Goal: Task Accomplishment & Management: Complete application form

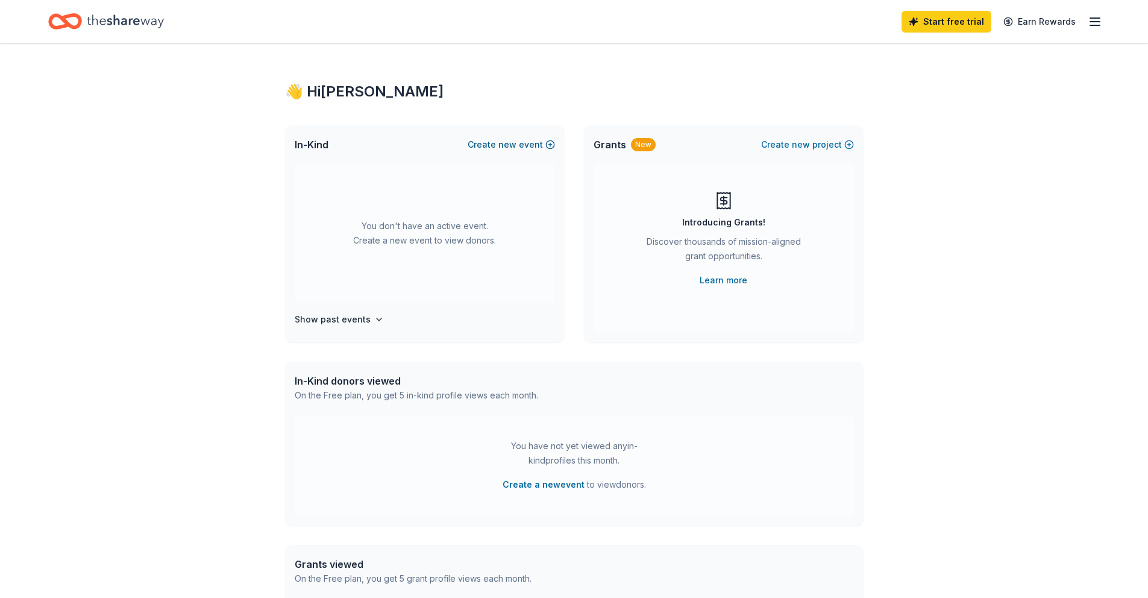
click at [511, 145] on span "new" at bounding box center [507, 144] width 18 height 14
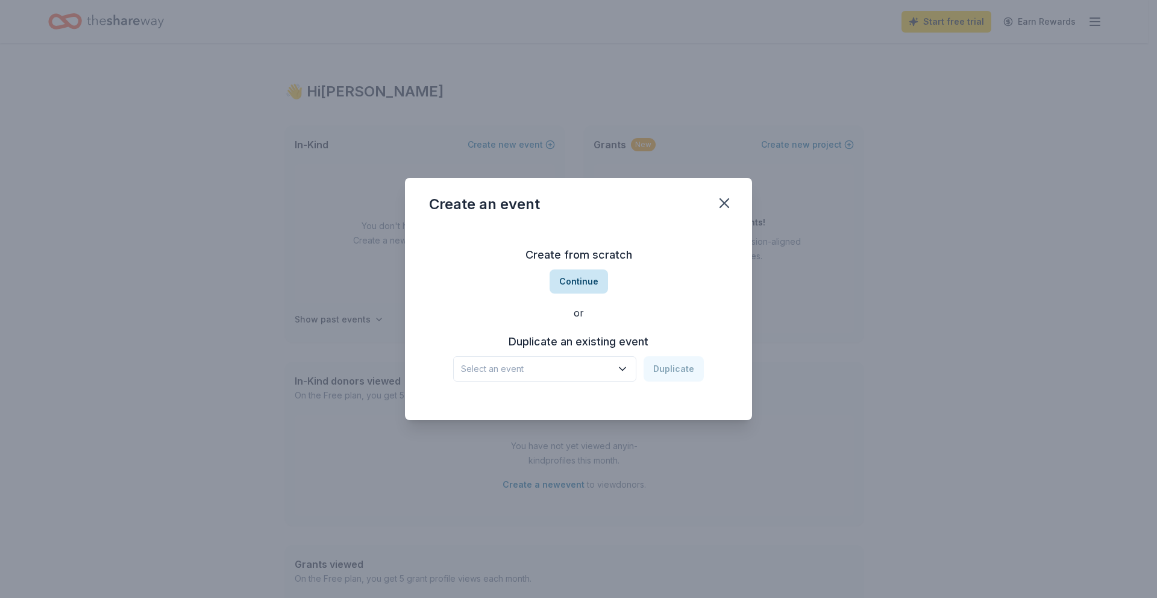
click at [578, 284] on button "Continue" at bounding box center [579, 281] width 58 height 24
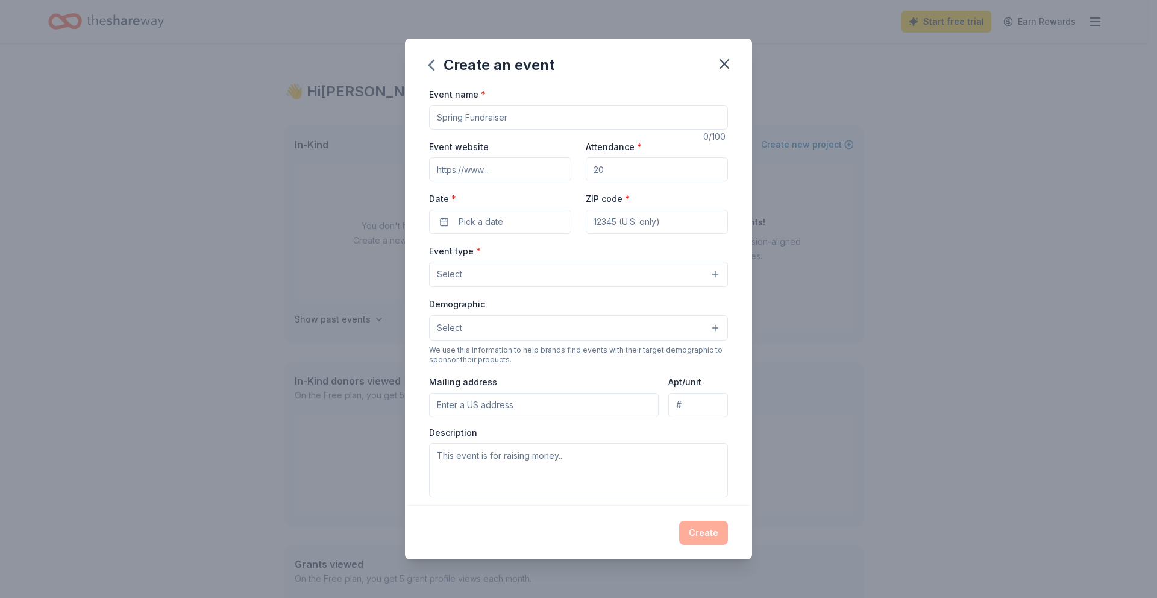
click at [493, 111] on input "Event name *" at bounding box center [578, 117] width 299 height 24
type input "Hope the Mission Gala"
click at [512, 175] on input "Event website" at bounding box center [500, 169] width 142 height 24
paste input "[URL][DOMAIN_NAME]"
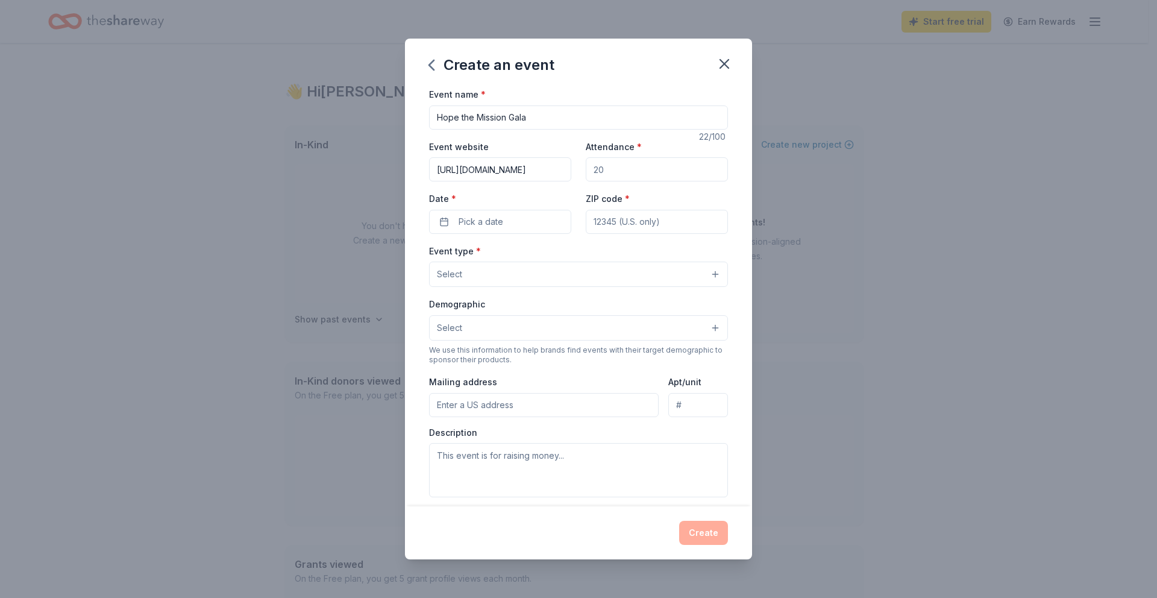
type input "[URL][DOMAIN_NAME]"
click at [619, 172] on input "Attendance *" at bounding box center [657, 169] width 142 height 24
type input "1000"
click at [520, 233] on button "Pick a date" at bounding box center [500, 222] width 142 height 24
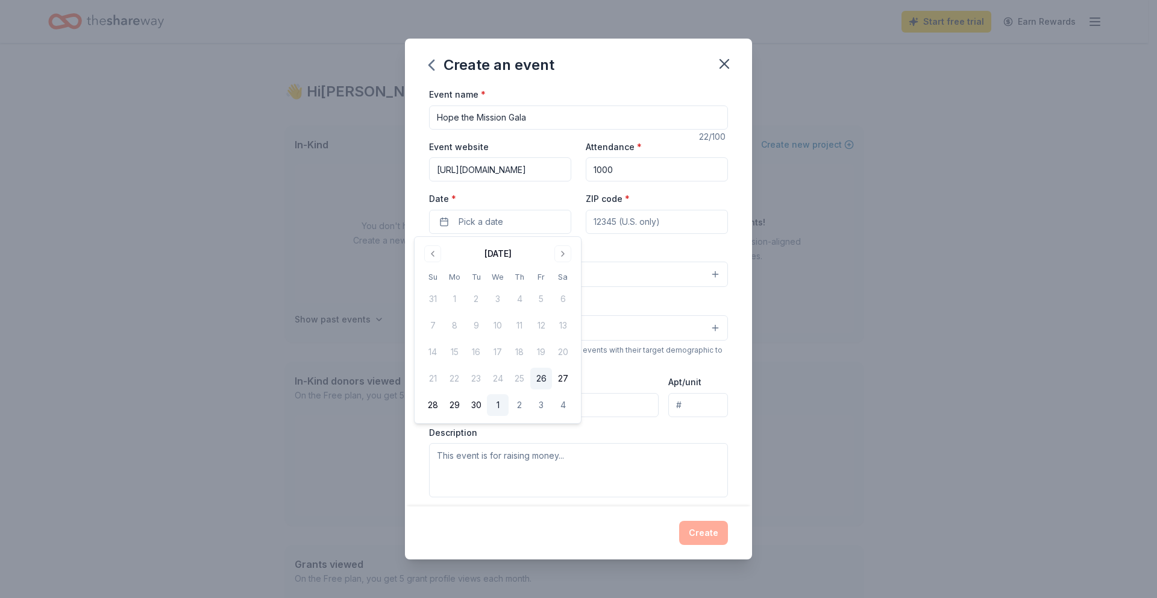
drag, startPoint x: 500, startPoint y: 402, endPoint x: 500, endPoint y: 395, distance: 6.6
click at [499, 401] on button "1" at bounding box center [498, 405] width 22 height 22
click at [653, 225] on input "ZIP code *" at bounding box center [657, 222] width 142 height 24
type input "91343"
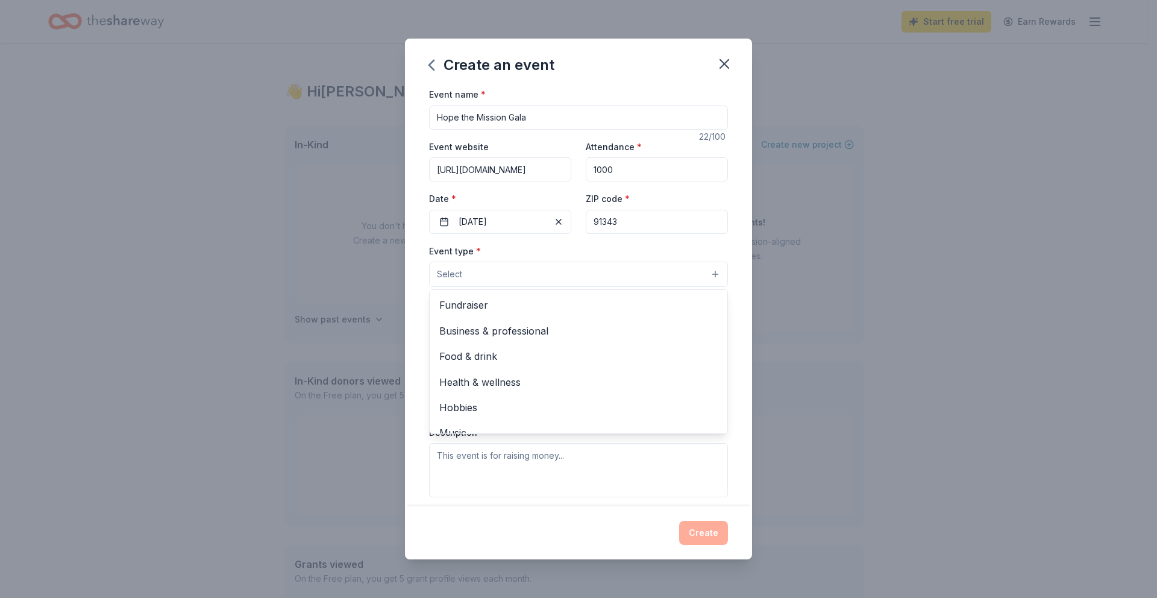
click at [519, 277] on button "Select" at bounding box center [578, 274] width 299 height 25
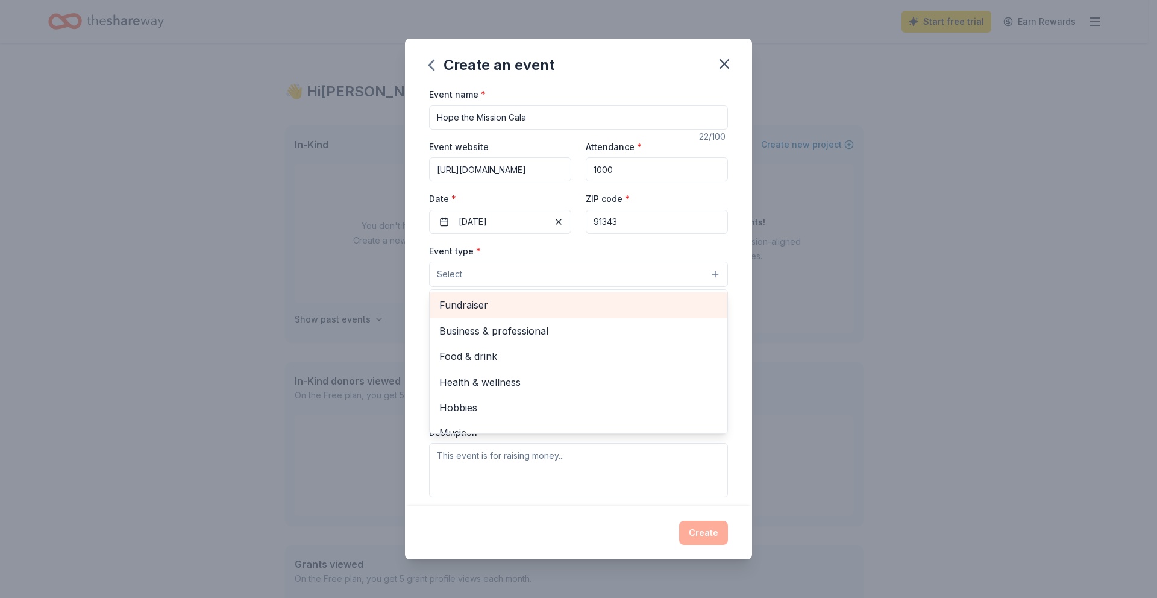
click at [500, 310] on span "Fundraiser" at bounding box center [578, 305] width 278 height 16
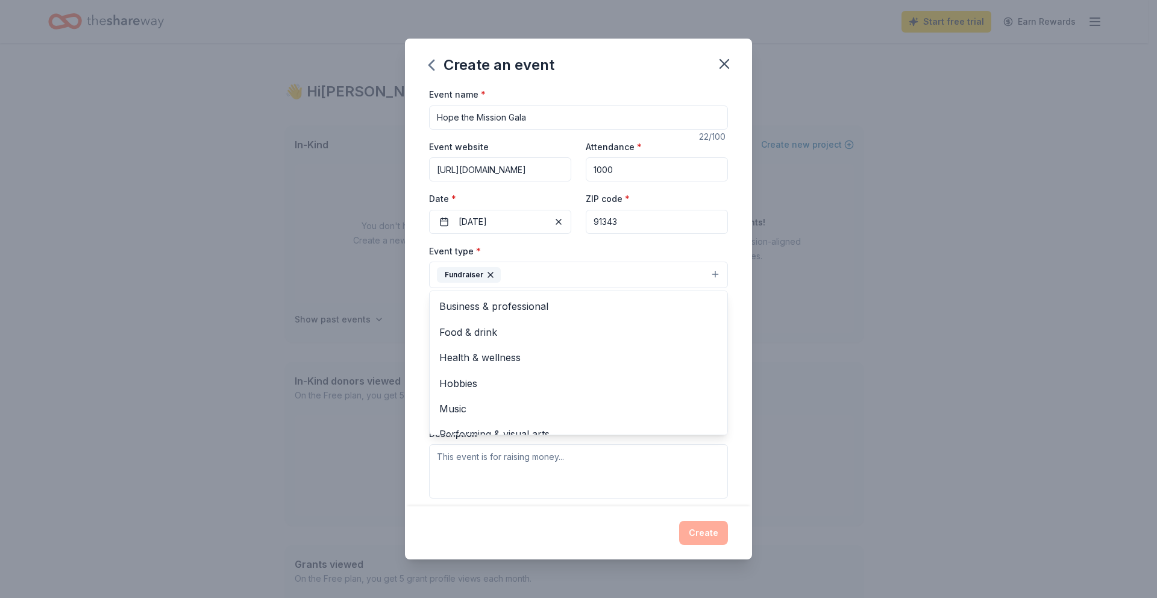
click at [792, 246] on div "Create an event Event name * Hope the Mission Gala 22 /100 Event website [URL][…" at bounding box center [578, 299] width 1157 height 598
click at [472, 331] on button "Select" at bounding box center [578, 328] width 299 height 25
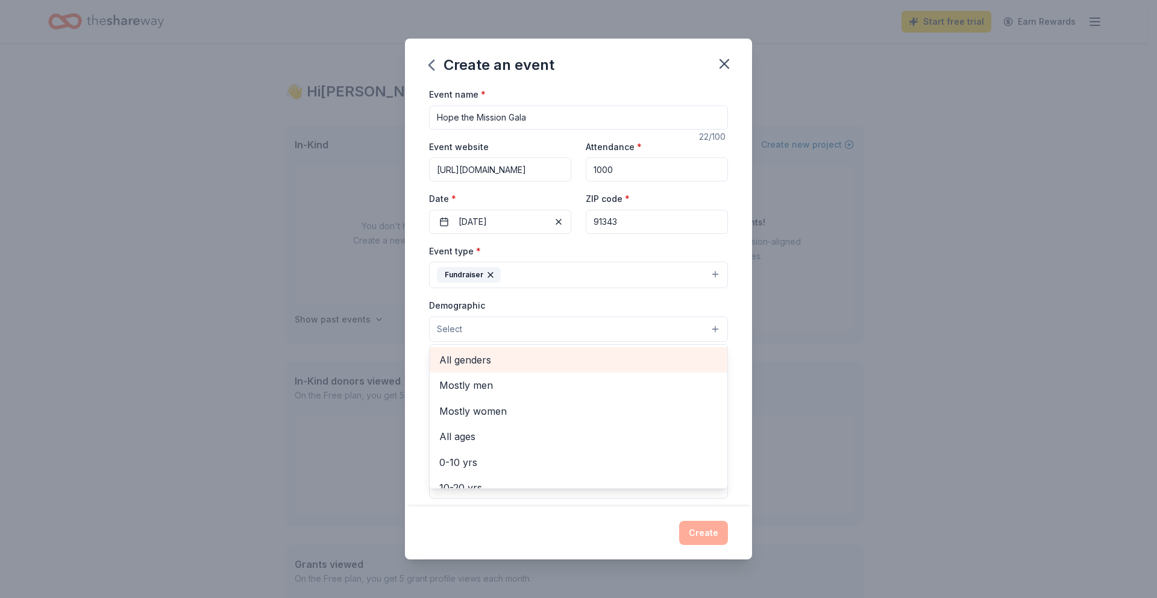
click at [471, 366] on span "All genders" at bounding box center [578, 360] width 278 height 16
click at [729, 447] on div "Event name * Hope the Mission Gala 22 /100 Event website [URL][DOMAIN_NAME] Att…" at bounding box center [578, 296] width 347 height 419
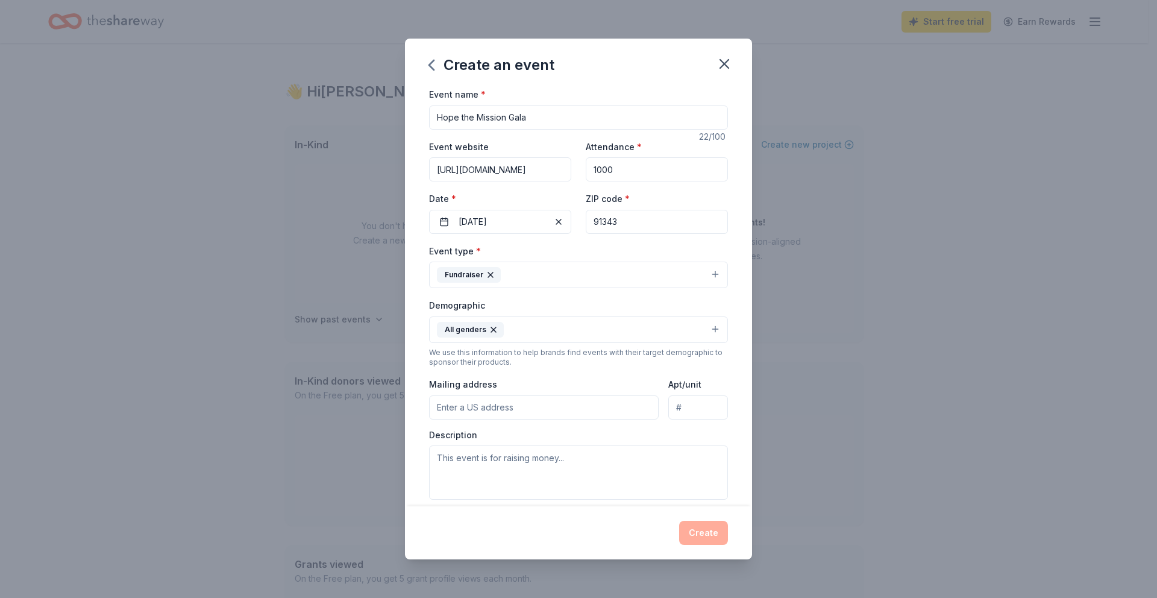
click at [524, 407] on input "Mailing address" at bounding box center [544, 407] width 230 height 24
click at [478, 409] on input "Mailing address" at bounding box center [544, 407] width 230 height 24
type input "[STREET_ADDRESS]"
click at [524, 459] on textarea at bounding box center [578, 472] width 299 height 54
click at [510, 465] on textarea at bounding box center [578, 472] width 299 height 54
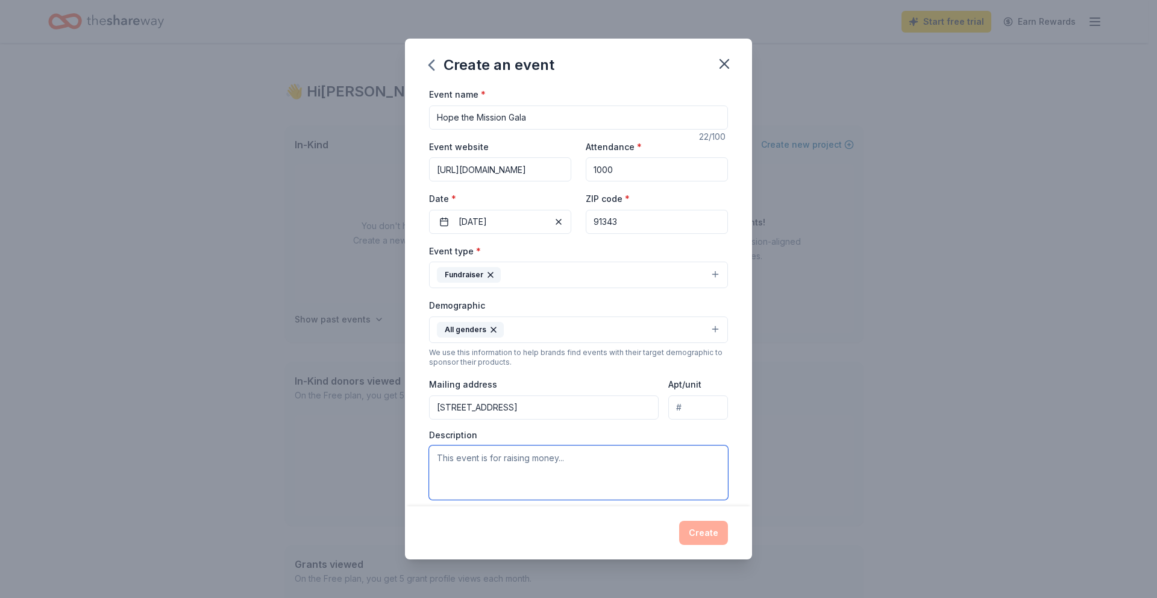
paste textarea "I hope this email finds you well. My name is [PERSON_NAME], and I am the Direct…"
click at [438, 471] on textarea at bounding box center [578, 472] width 299 height 54
type textarea "I hope this email finds you well. My name is [PERSON_NAME], and I am the Direct…"
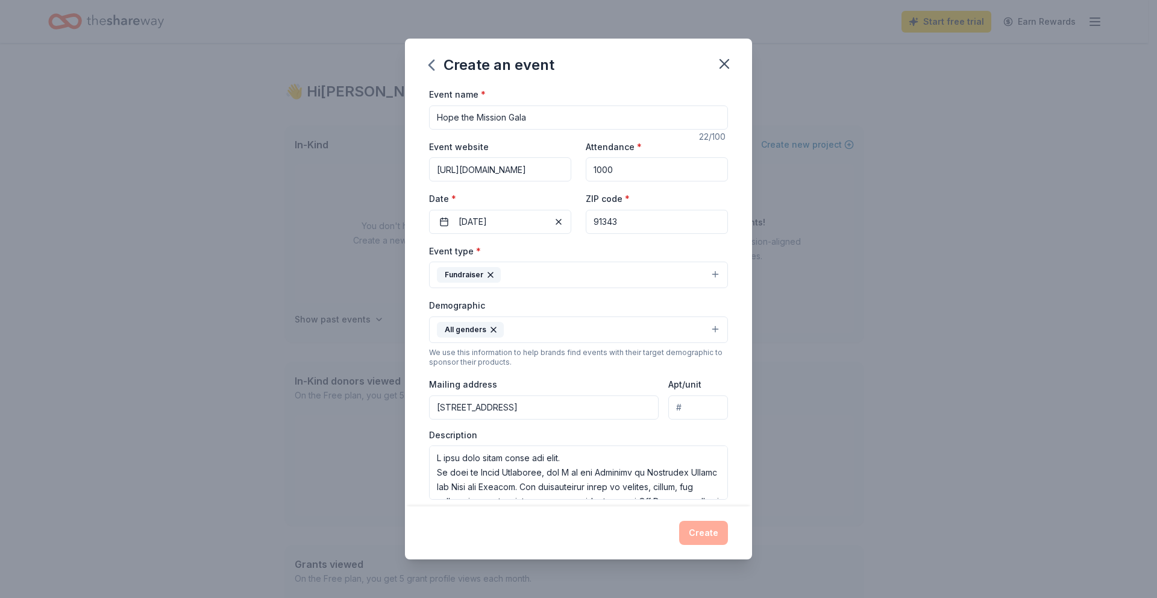
click at [553, 113] on input "Hope the Mission Gala" at bounding box center [578, 117] width 299 height 24
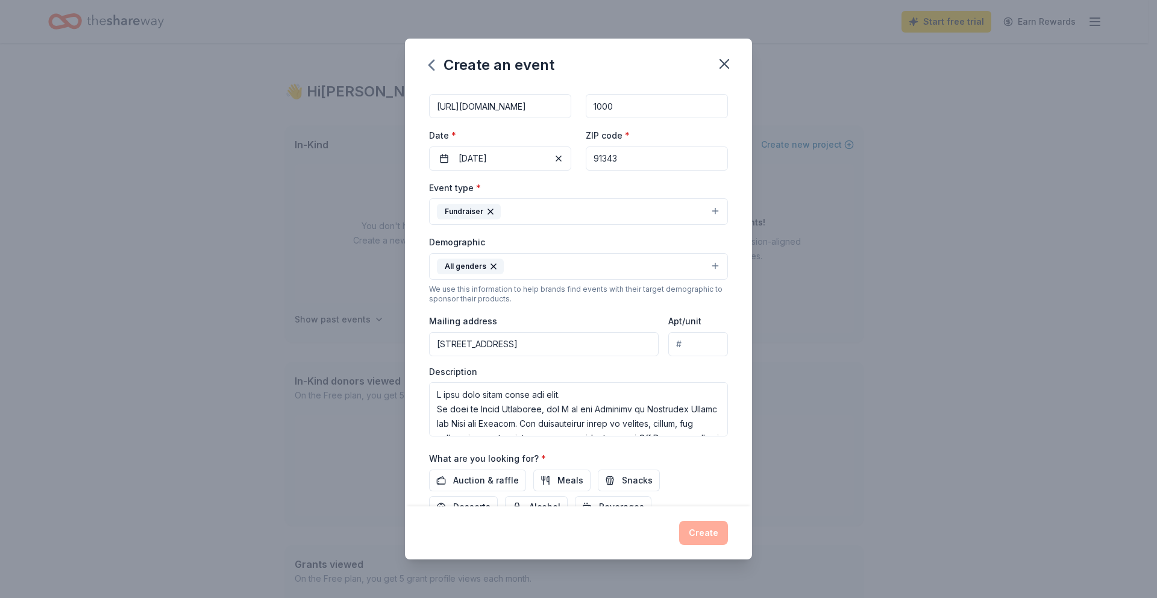
click at [694, 532] on div "Create" at bounding box center [578, 533] width 299 height 24
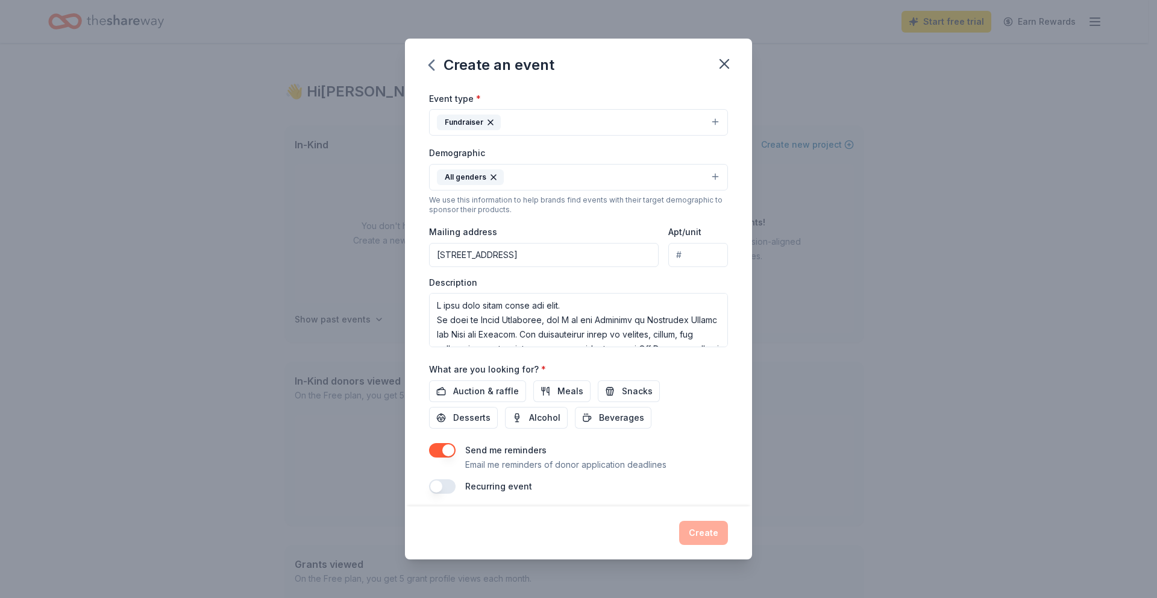
scroll to position [158, 0]
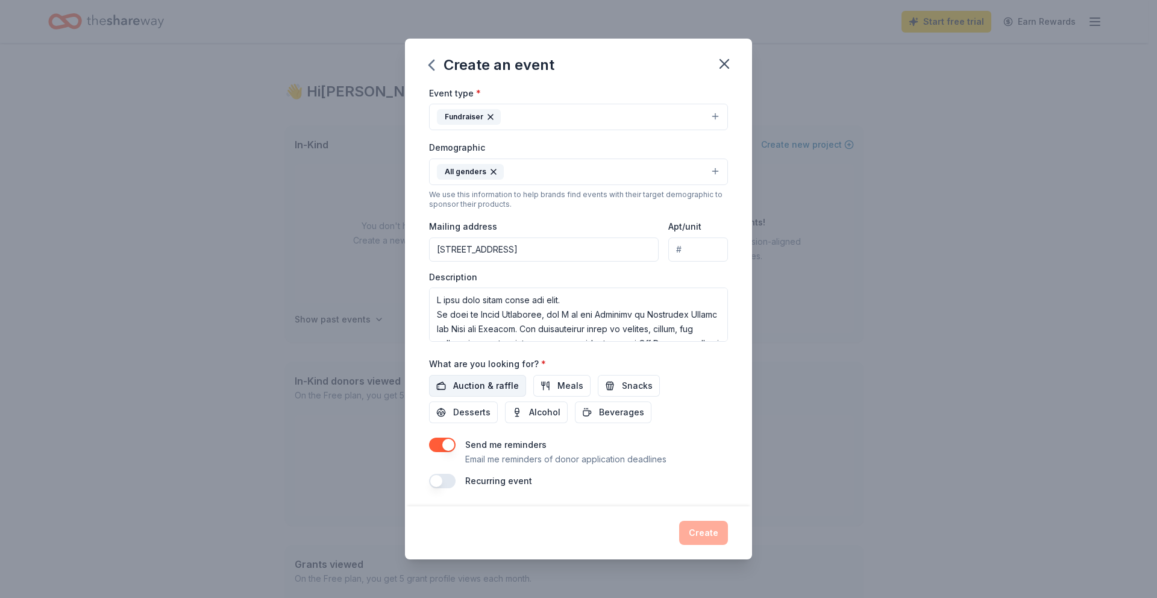
click at [497, 389] on span "Auction & raffle" at bounding box center [486, 385] width 66 height 14
click at [525, 416] on button "Alcohol" at bounding box center [536, 412] width 63 height 22
click at [689, 534] on button "Create" at bounding box center [703, 533] width 49 height 24
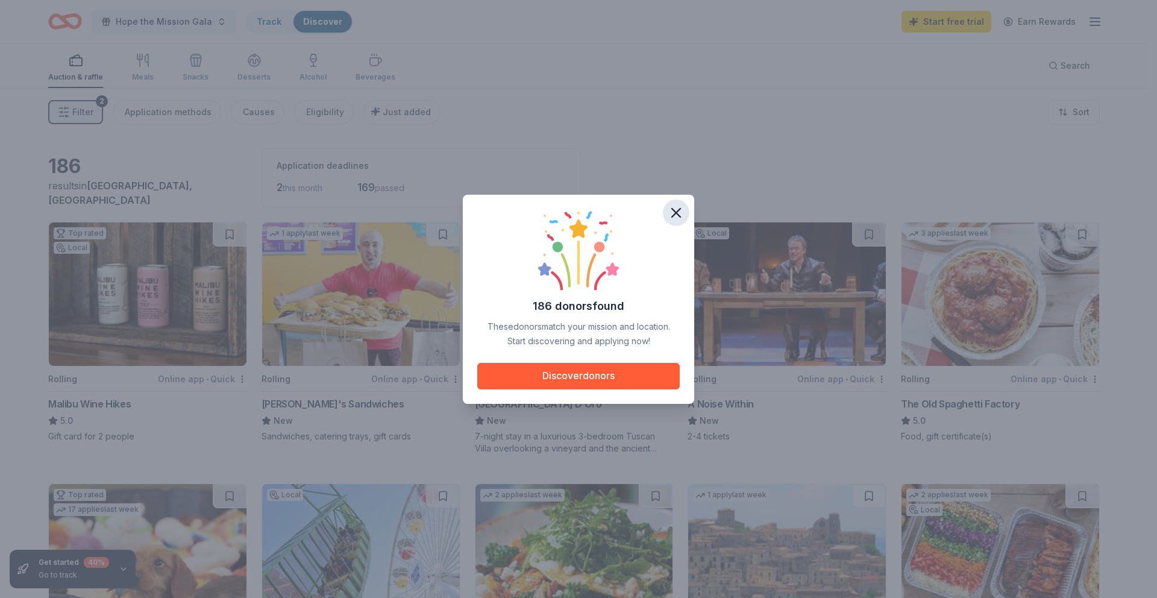
click at [680, 209] on icon "button" at bounding box center [676, 213] width 8 height 8
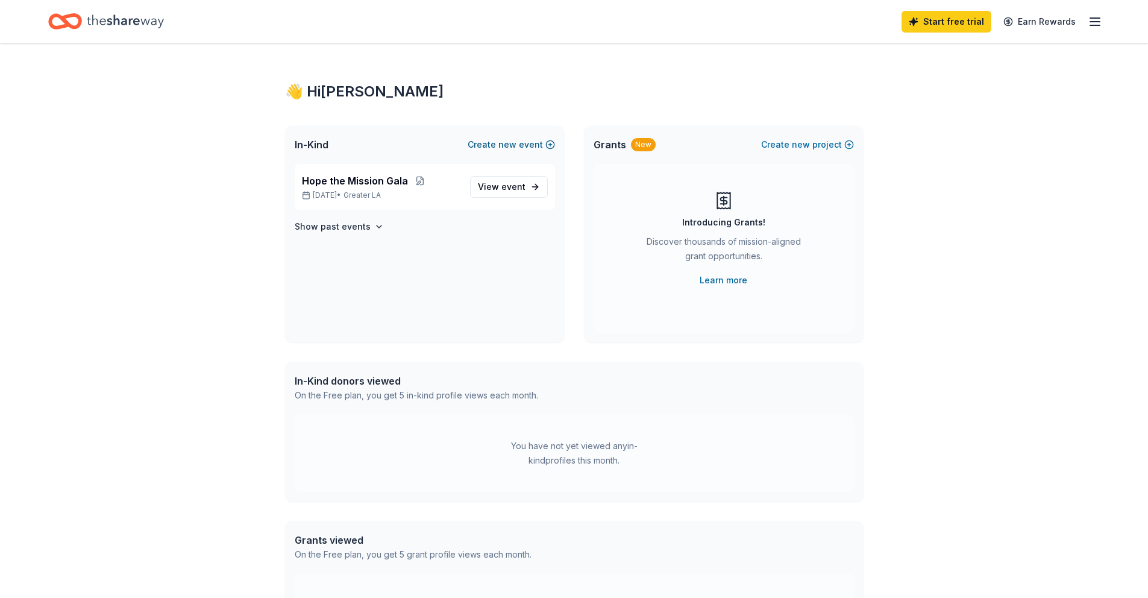
click at [518, 148] on button "Create new event" at bounding box center [511, 144] width 87 height 14
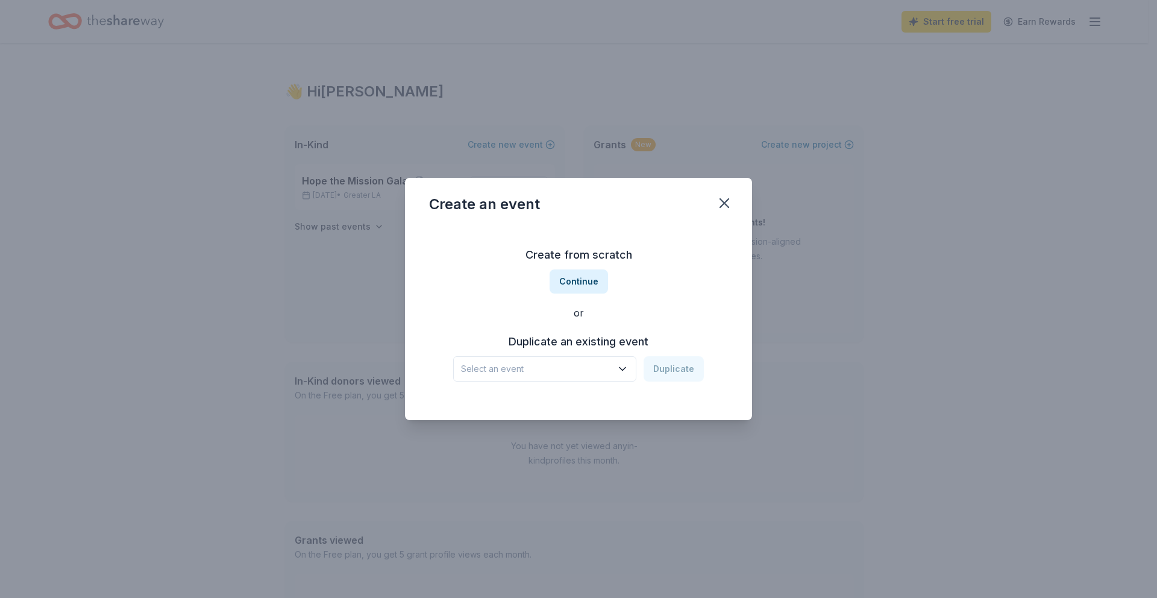
click at [539, 363] on span "Select an event" at bounding box center [536, 369] width 151 height 14
click at [540, 363] on span "Select an event" at bounding box center [536, 369] width 151 height 14
click at [582, 280] on button "Continue" at bounding box center [579, 281] width 58 height 24
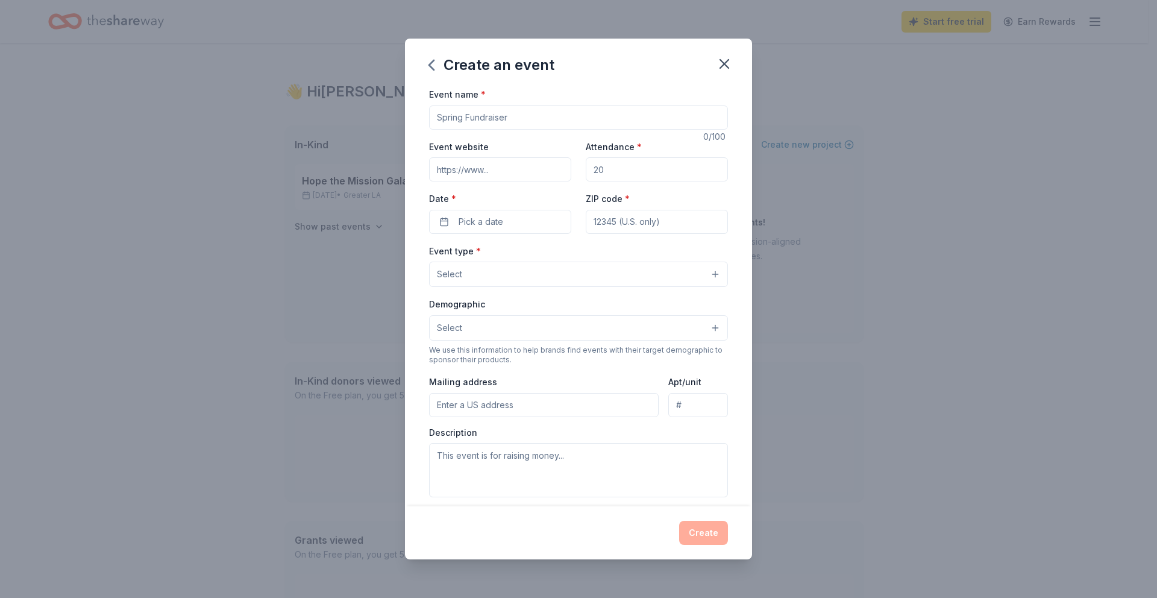
click at [479, 119] on input "Event name *" at bounding box center [578, 117] width 299 height 24
type input "Drumstick Dash LA-Hope the Mission"
paste input "[URL][DOMAIN_NAME]"
type input "[URL][DOMAIN_NAME]"
click at [636, 175] on input "Attendance *" at bounding box center [657, 169] width 142 height 24
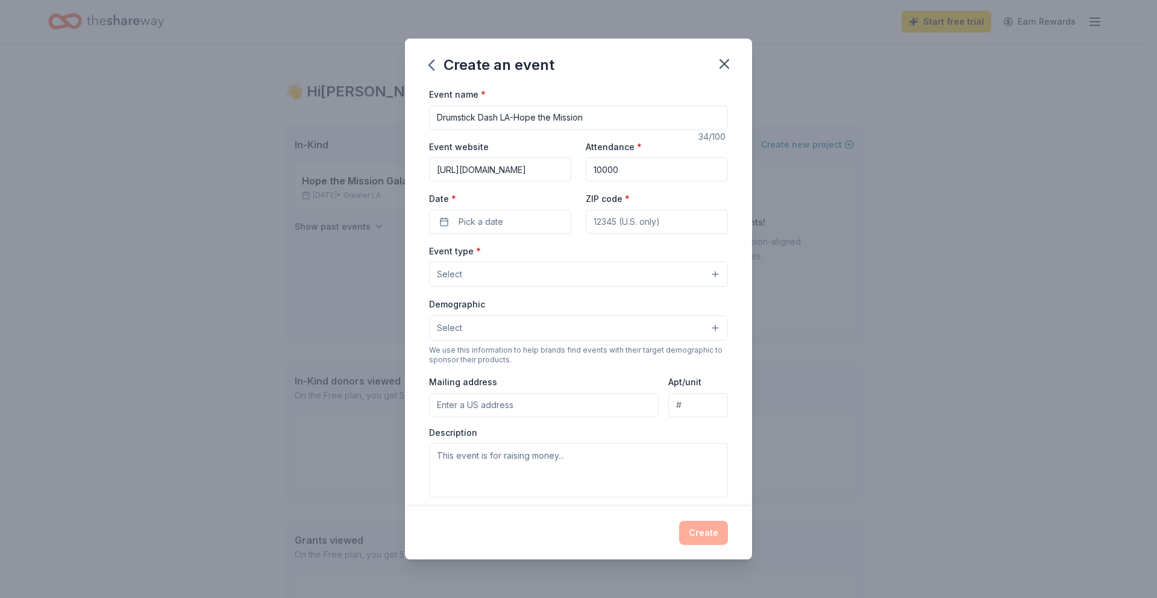
type input "10000"
click at [507, 225] on button "Pick a date" at bounding box center [500, 222] width 142 height 24
click at [560, 254] on button "Go to next month" at bounding box center [562, 253] width 17 height 17
click at [563, 305] on button "1" at bounding box center [563, 299] width 22 height 22
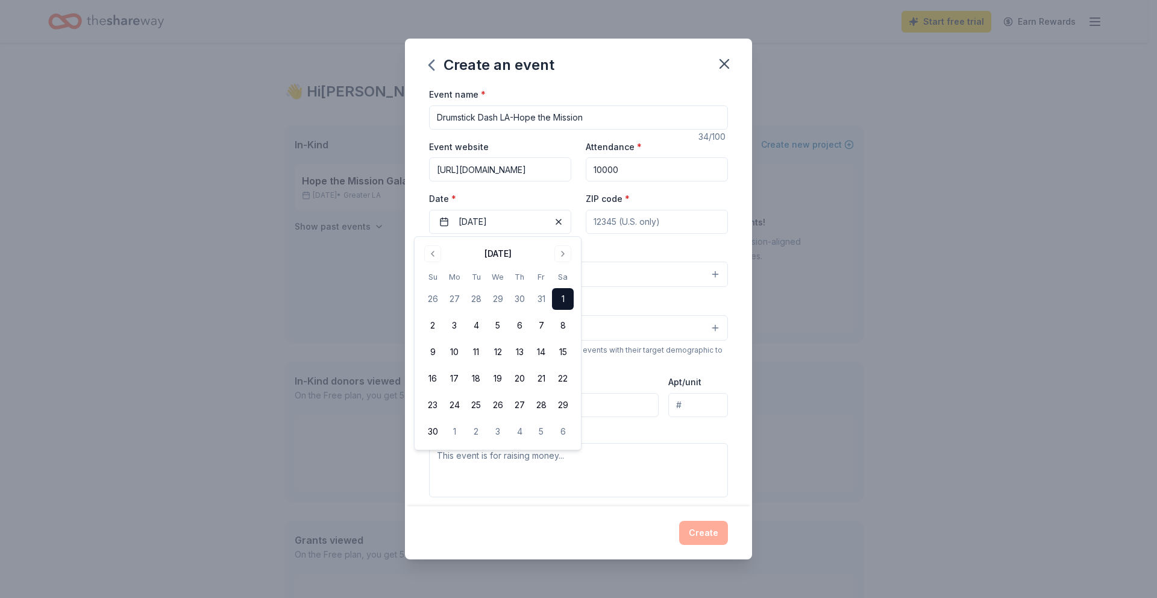
click at [609, 222] on input "ZIP code *" at bounding box center [657, 222] width 142 height 24
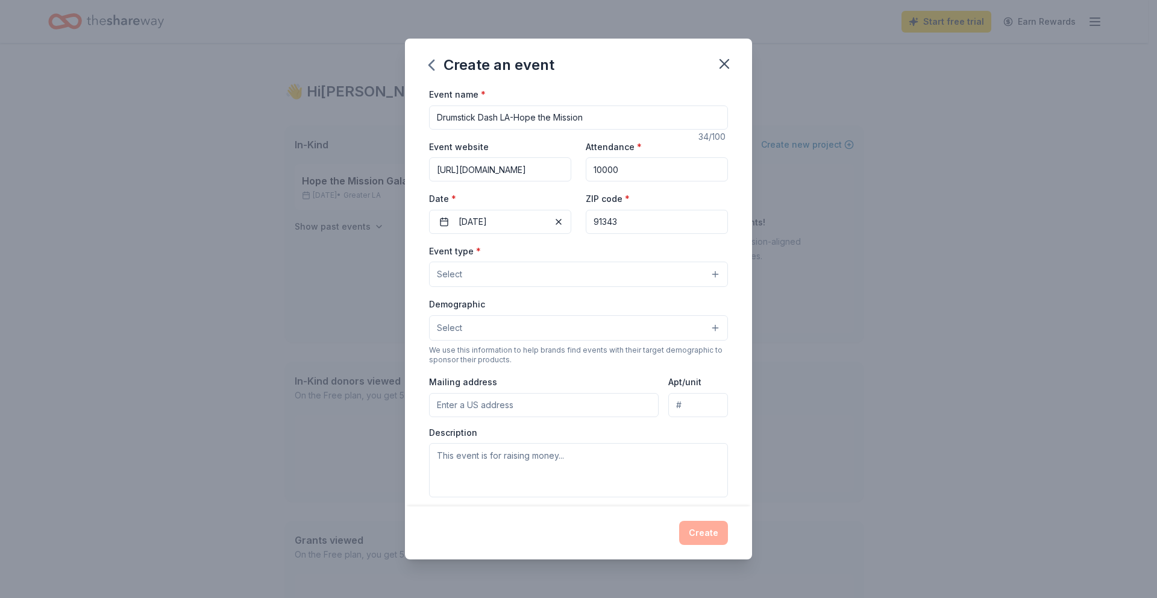
type input "91343"
click at [483, 272] on button "Select" at bounding box center [578, 274] width 299 height 25
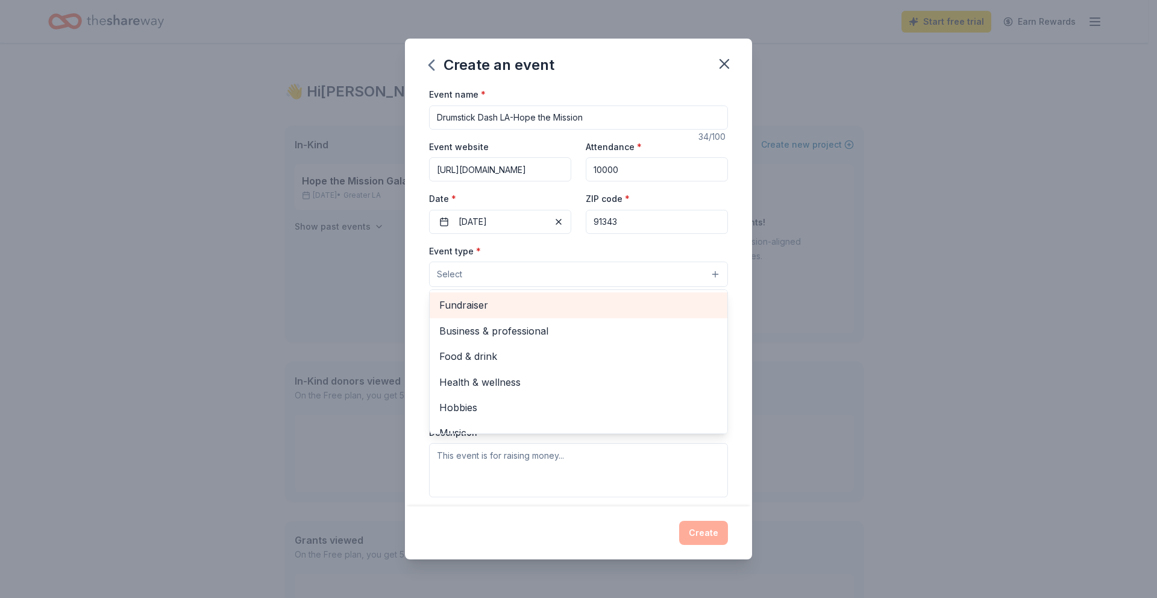
click at [489, 306] on span "Fundraiser" at bounding box center [578, 305] width 278 height 16
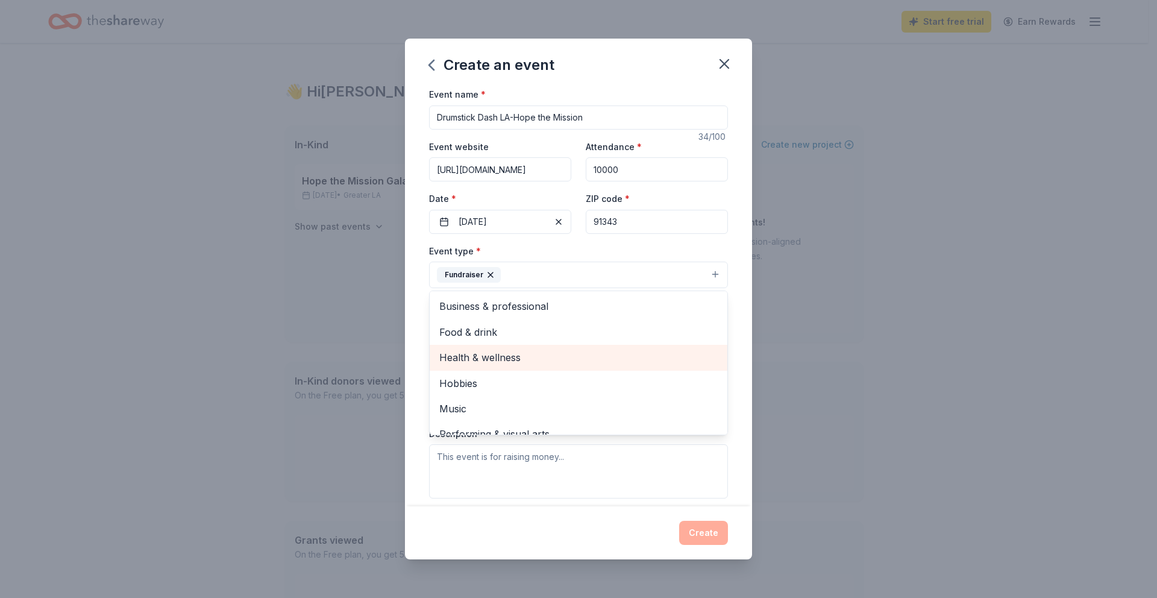
click at [503, 352] on span "Health & wellness" at bounding box center [578, 358] width 278 height 16
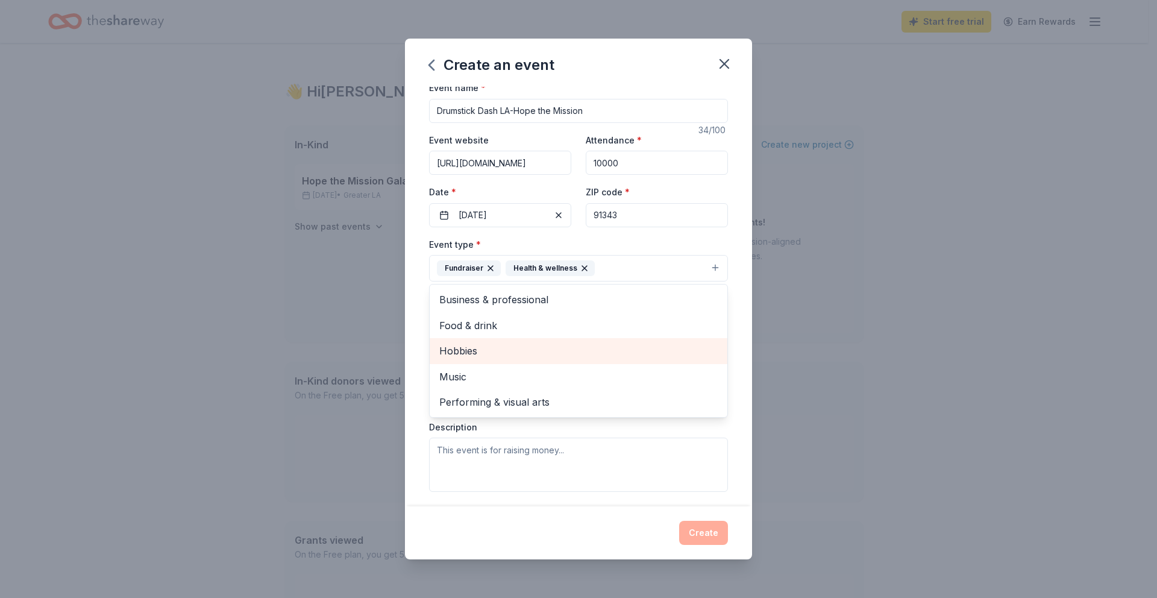
scroll to position [7, 0]
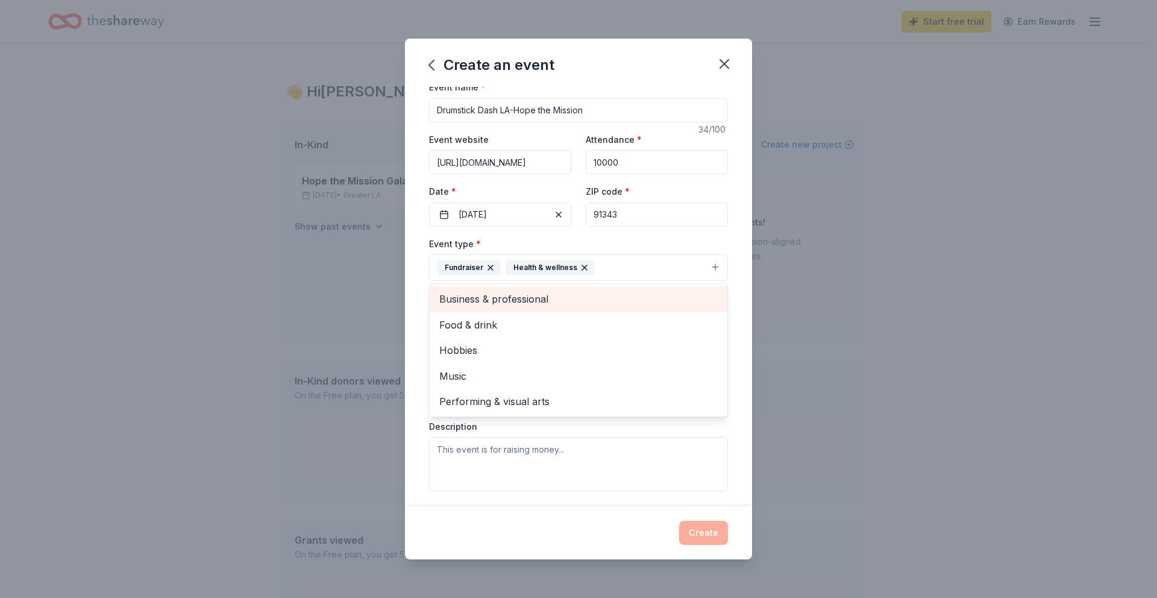
click at [503, 300] on span "Business & professional" at bounding box center [578, 299] width 278 height 16
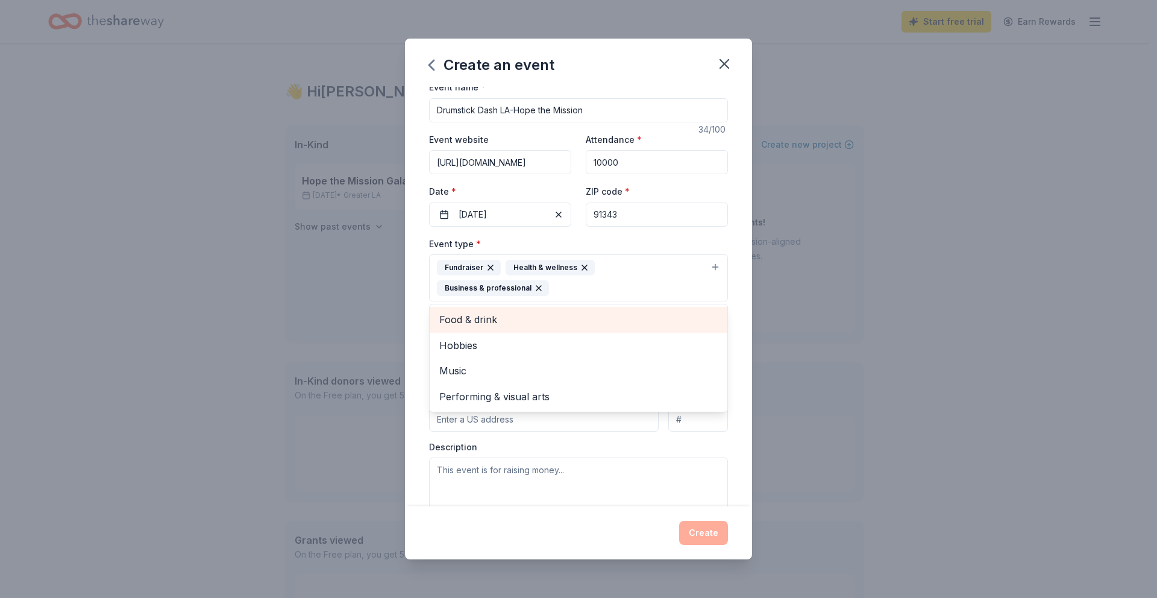
click at [482, 325] on span "Food & drink" at bounding box center [578, 320] width 278 height 16
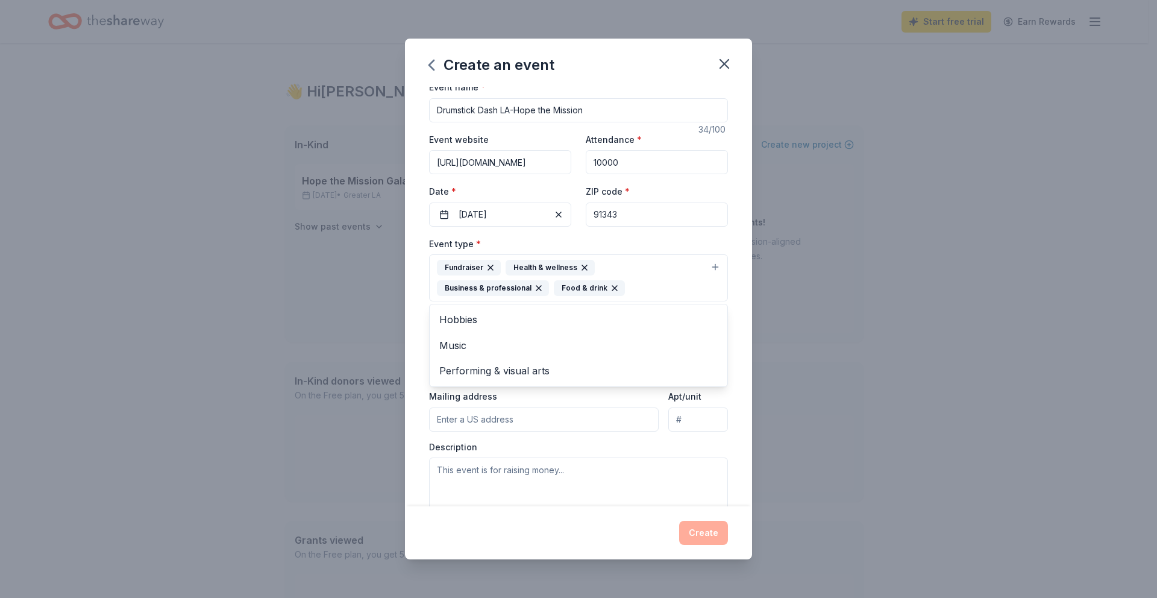
click at [647, 287] on div "Fundraiser Health & wellness Business & professional Food & drink" at bounding box center [571, 278] width 269 height 36
click at [480, 347] on button "Select" at bounding box center [578, 342] width 299 height 25
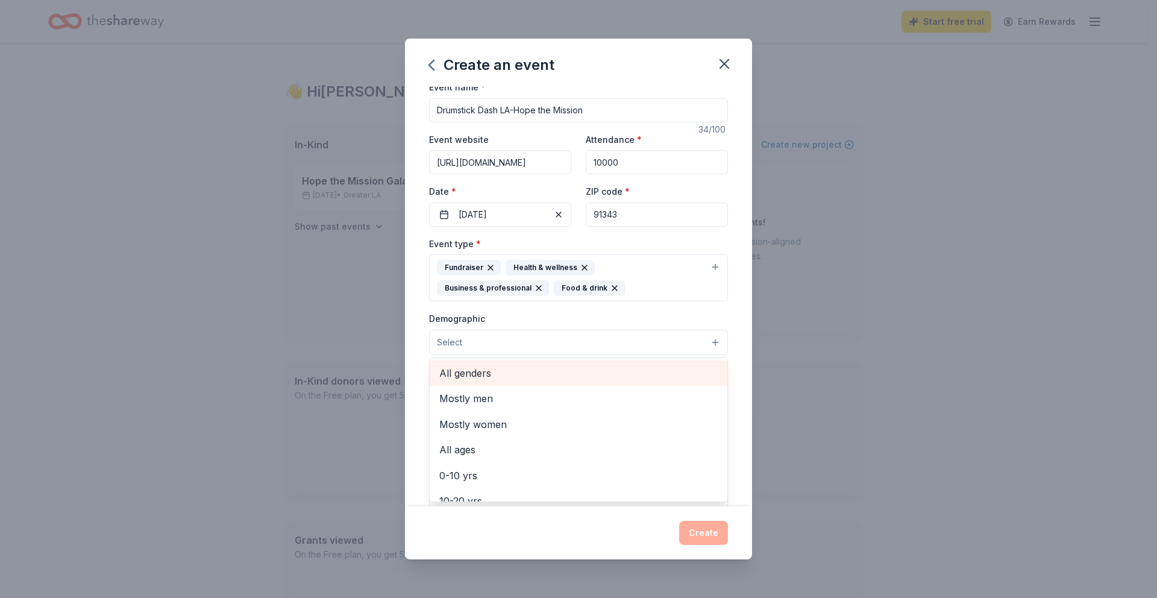
click at [482, 372] on span "All genders" at bounding box center [578, 373] width 278 height 16
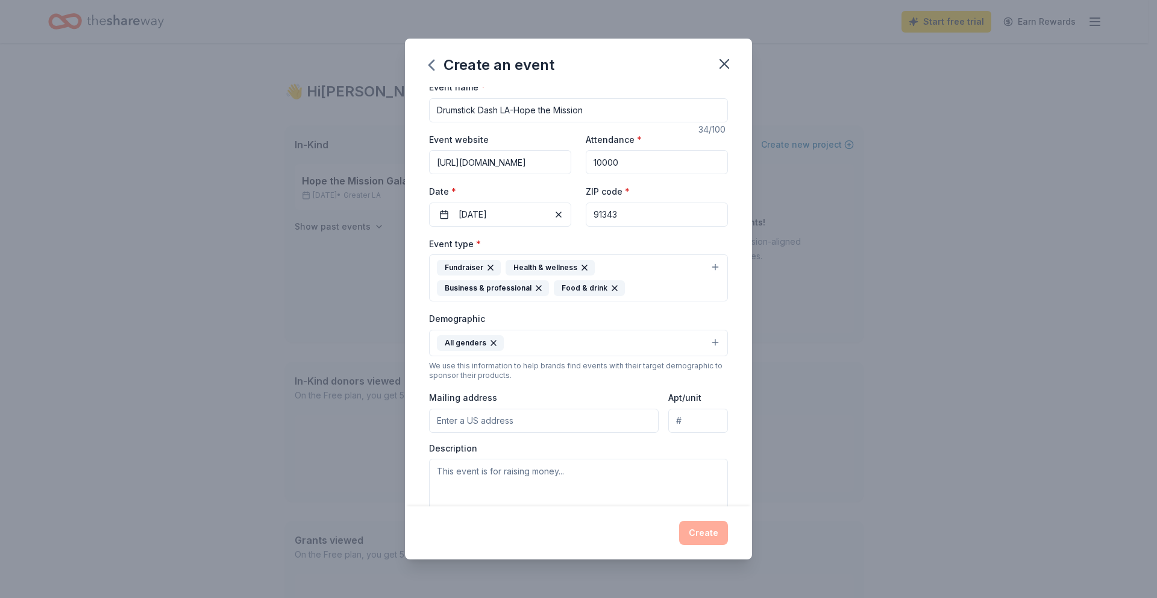
click at [569, 332] on button "All genders" at bounding box center [578, 343] width 299 height 27
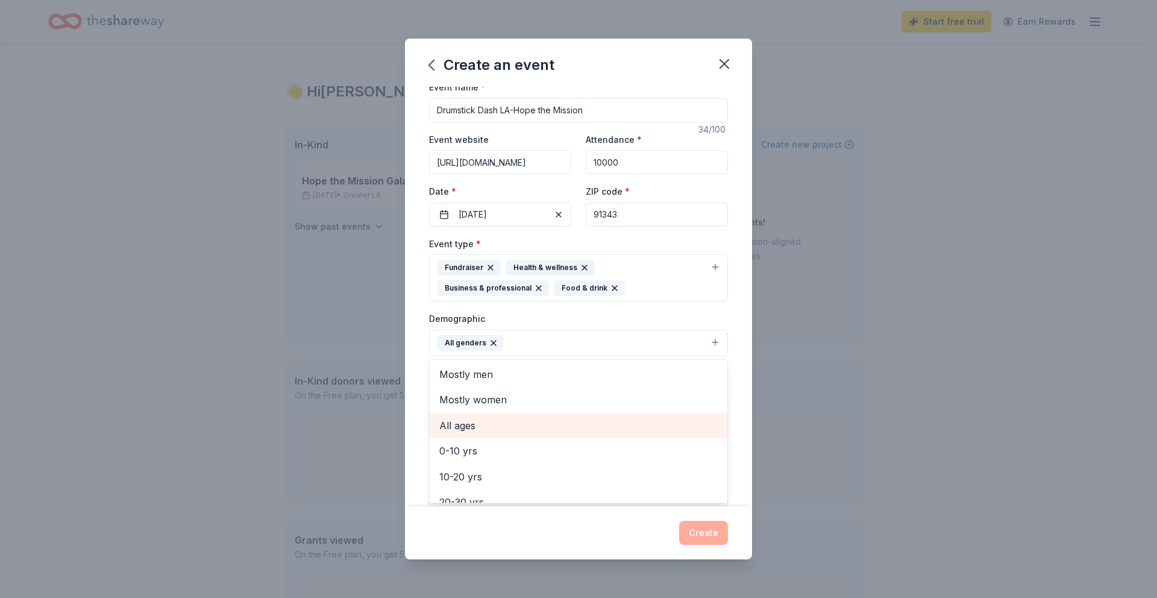
click at [464, 424] on span "All ages" at bounding box center [578, 426] width 278 height 16
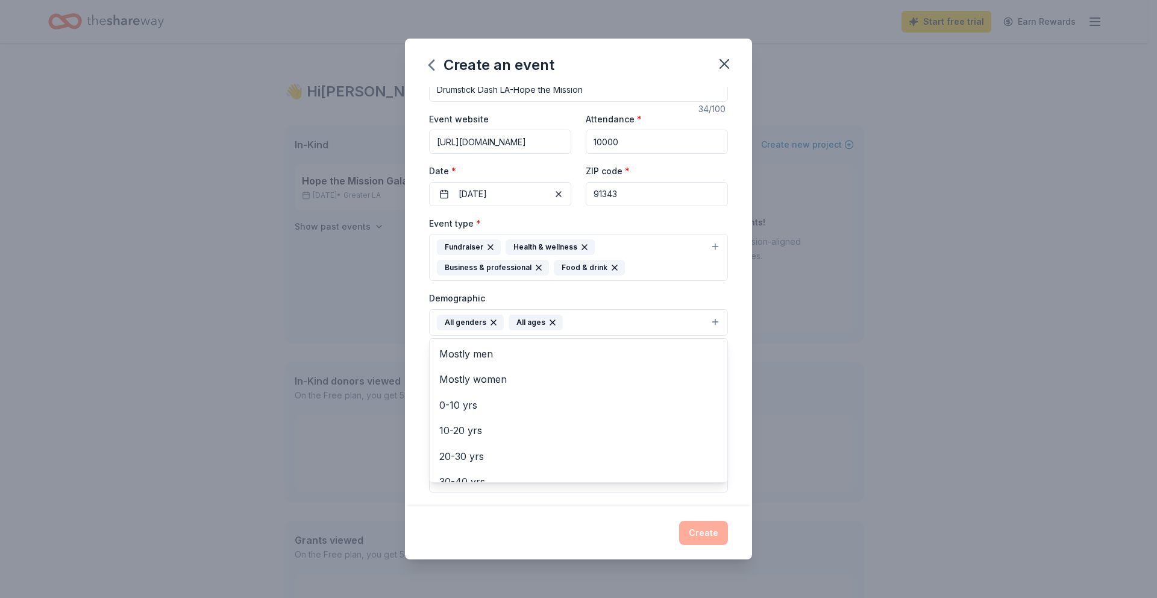
scroll to position [28, 0]
click at [729, 285] on div "Event name * Drumstick Dash LA-Hope the Mission 34 /100 Event website [URL][DOM…" at bounding box center [578, 296] width 347 height 419
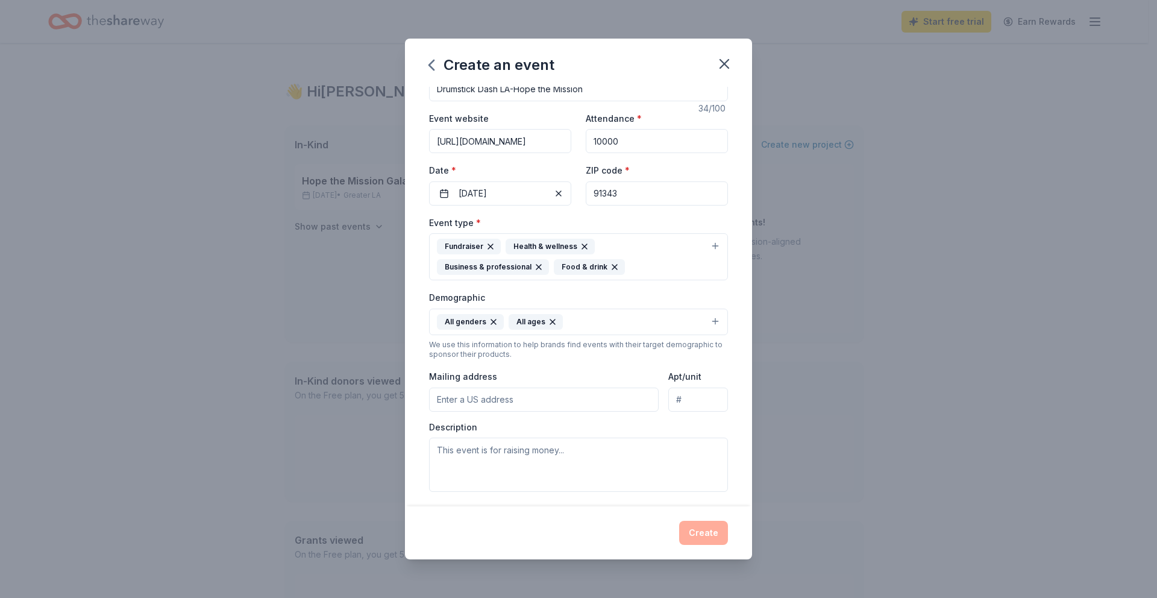
click at [490, 398] on input "Mailing address" at bounding box center [544, 399] width 230 height 24
click at [568, 400] on input "[STREET_ADDRESS]" at bounding box center [544, 399] width 230 height 24
click at [565, 402] on input "[STREET_ADDRESS]" at bounding box center [544, 399] width 230 height 24
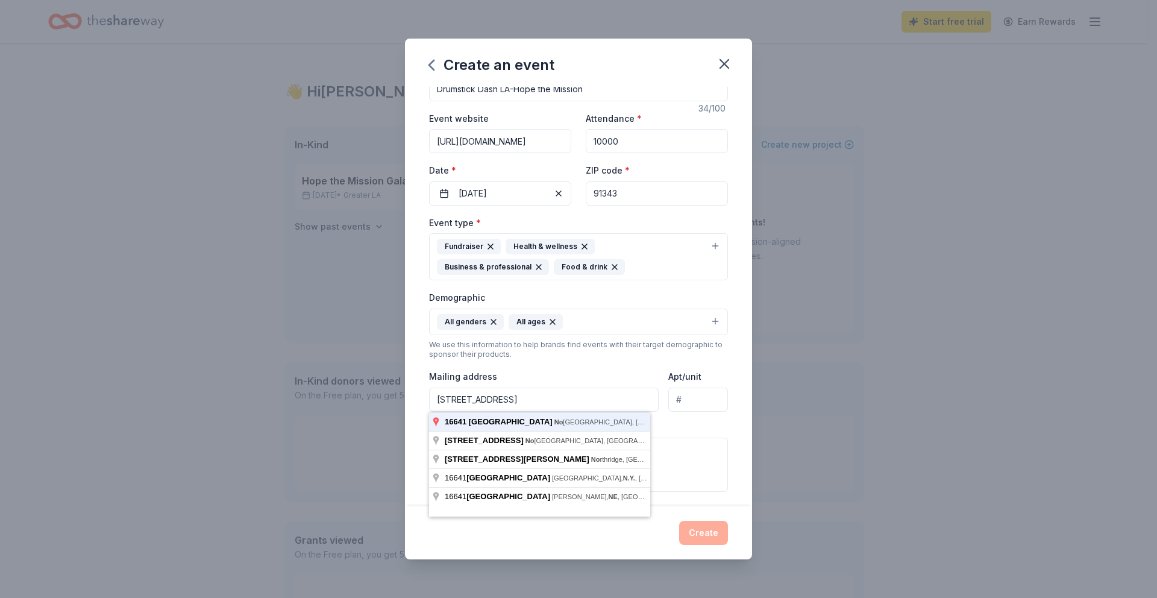
type input "[STREET_ADDRESS]"
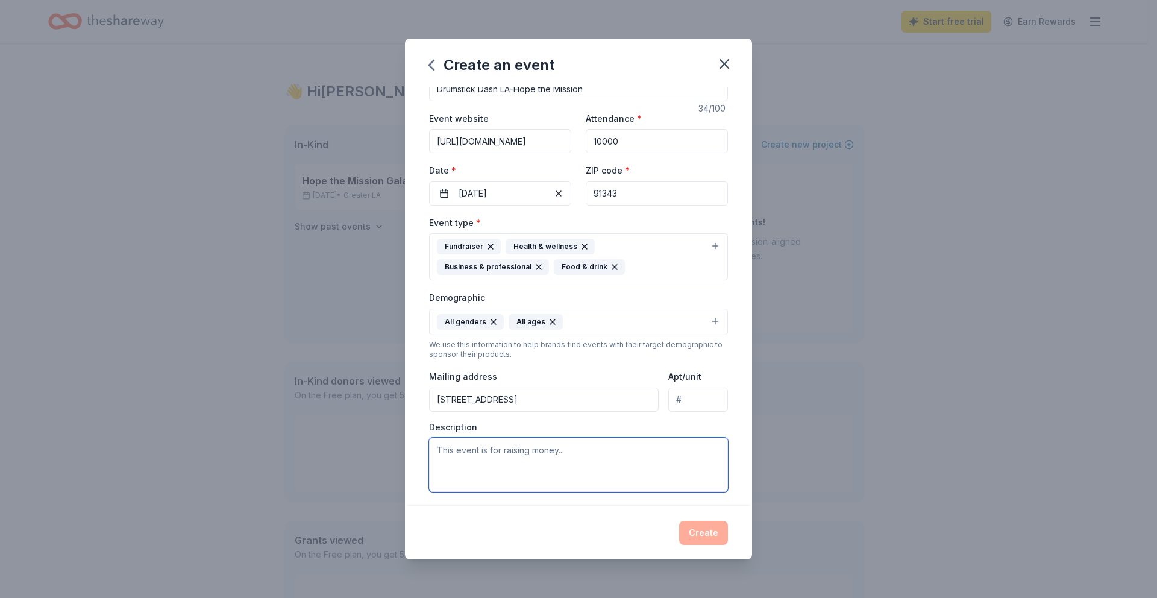
click at [516, 470] on textarea at bounding box center [578, 465] width 299 height 54
click at [478, 449] on textarea at bounding box center [578, 465] width 299 height 54
paste textarea "Hello My name is [PERSON_NAME], and I am the Director of Corporate Giving for H…"
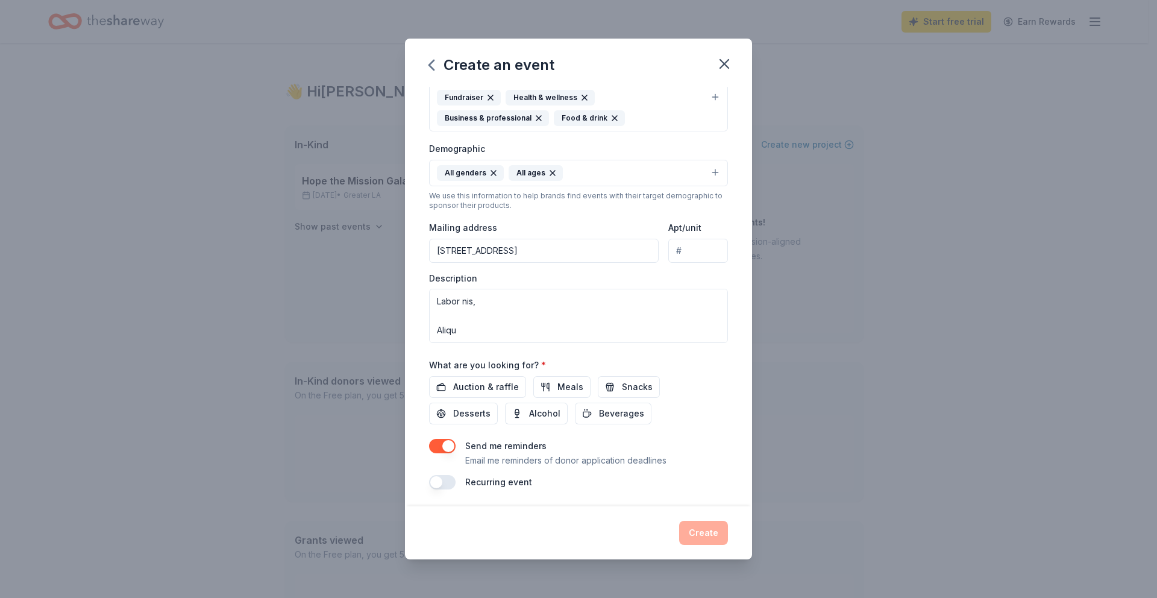
scroll to position [180, 0]
click at [479, 388] on span "Auction & raffle" at bounding box center [486, 384] width 66 height 14
click at [561, 386] on span "Meals" at bounding box center [570, 384] width 26 height 14
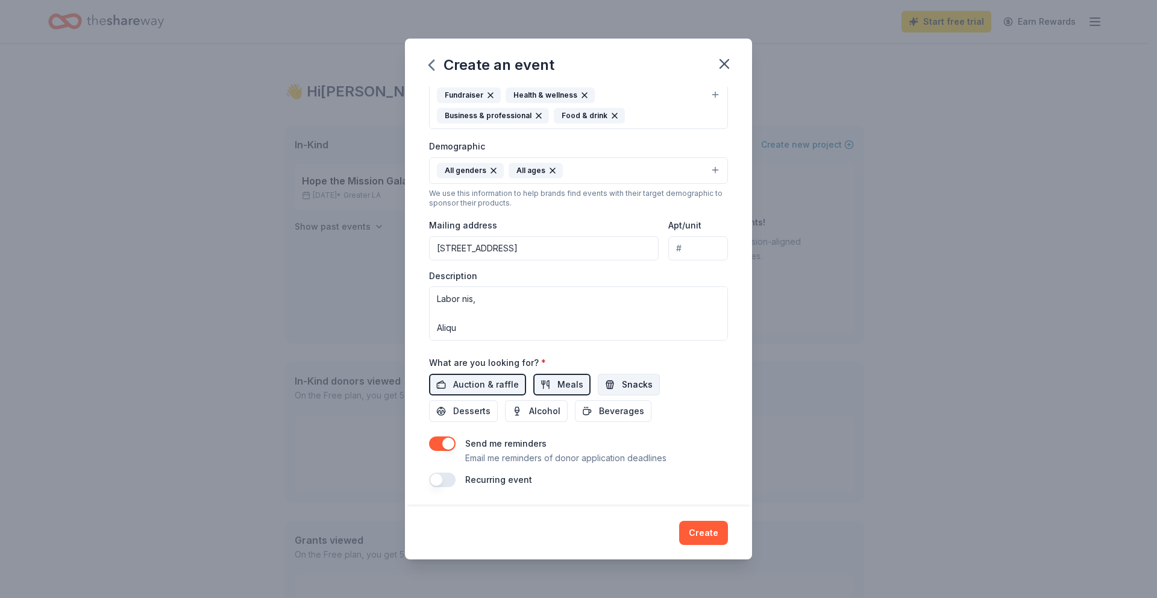
drag, startPoint x: 636, startPoint y: 384, endPoint x: 617, endPoint y: 392, distance: 20.6
click at [636, 384] on span "Snacks" at bounding box center [637, 384] width 31 height 14
click at [616, 407] on span "Beverages" at bounding box center [621, 411] width 45 height 14
click at [442, 413] on button "Desserts" at bounding box center [463, 411] width 69 height 22
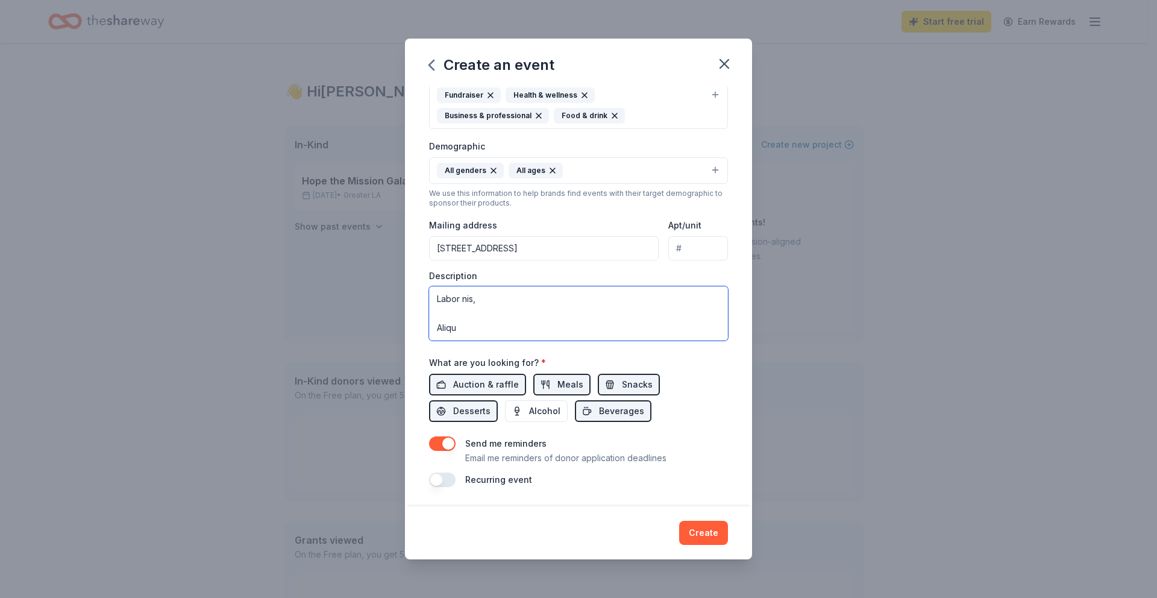
click at [474, 322] on textarea at bounding box center [578, 313] width 299 height 54
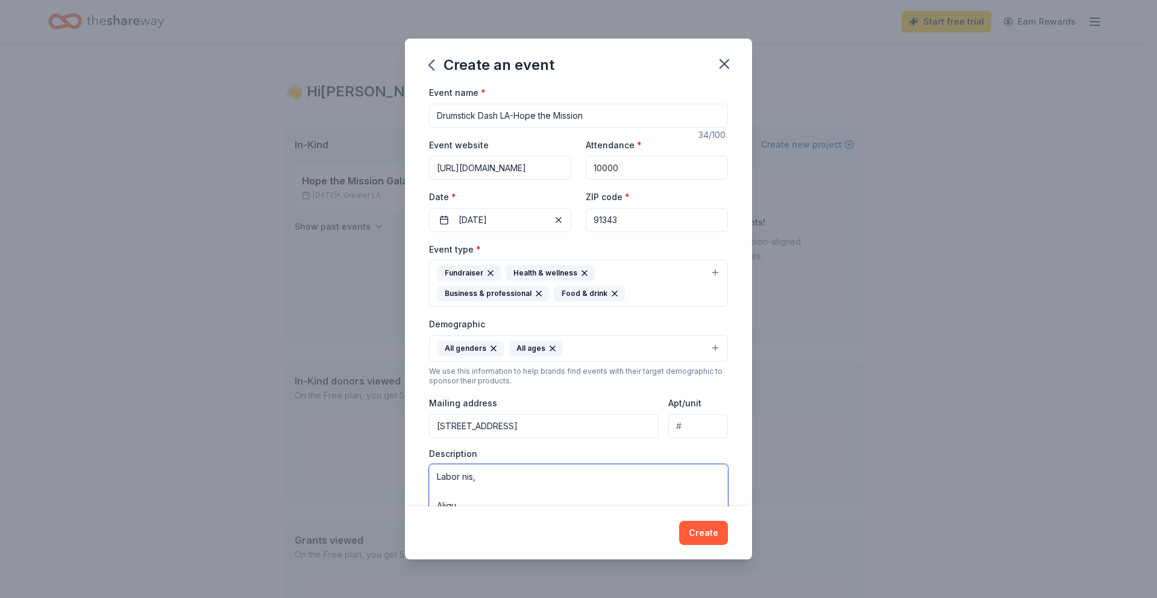
scroll to position [2, 0]
paste textarea "[URL][DOMAIN_NAME]"
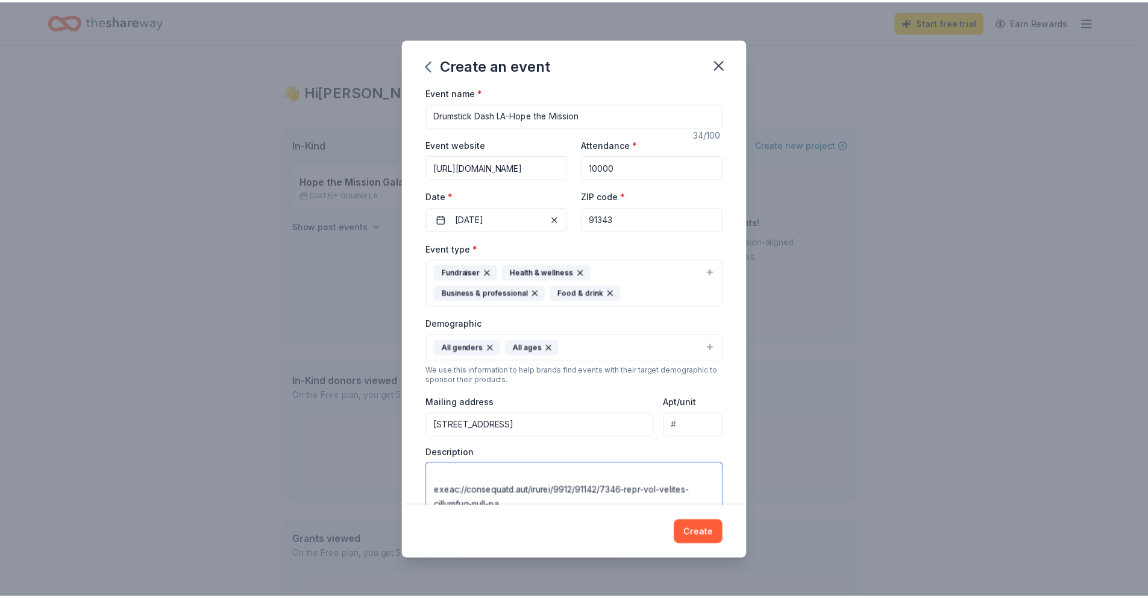
scroll to position [7, 0]
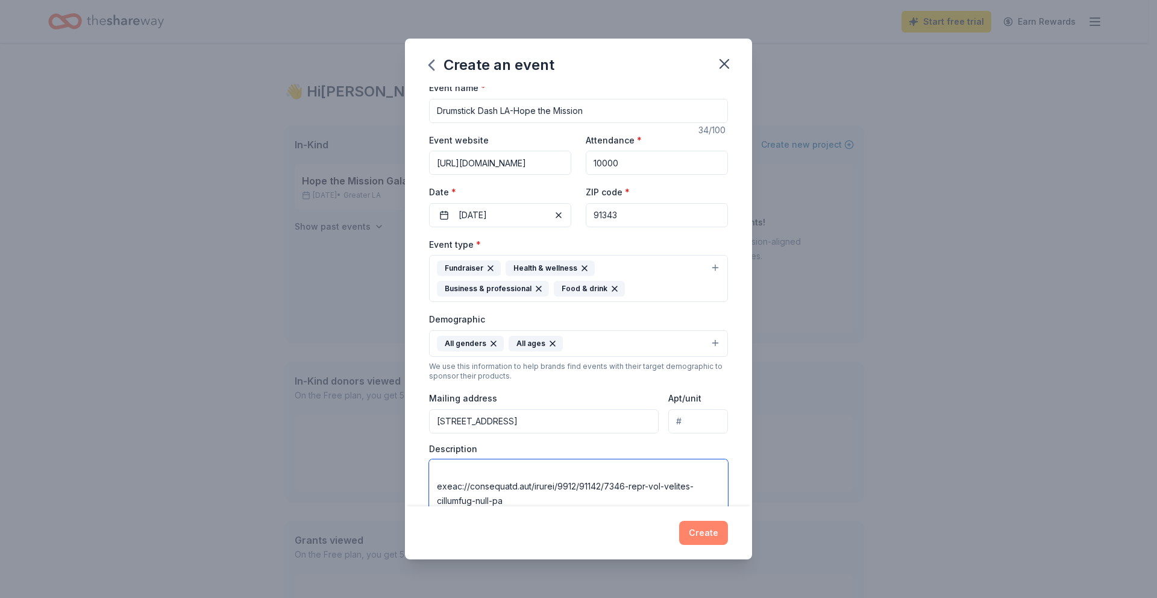
type textarea "Hello My name is [PERSON_NAME], and I am the Director of Corporate Giving for H…"
click at [700, 539] on button "Create" at bounding box center [703, 533] width 49 height 24
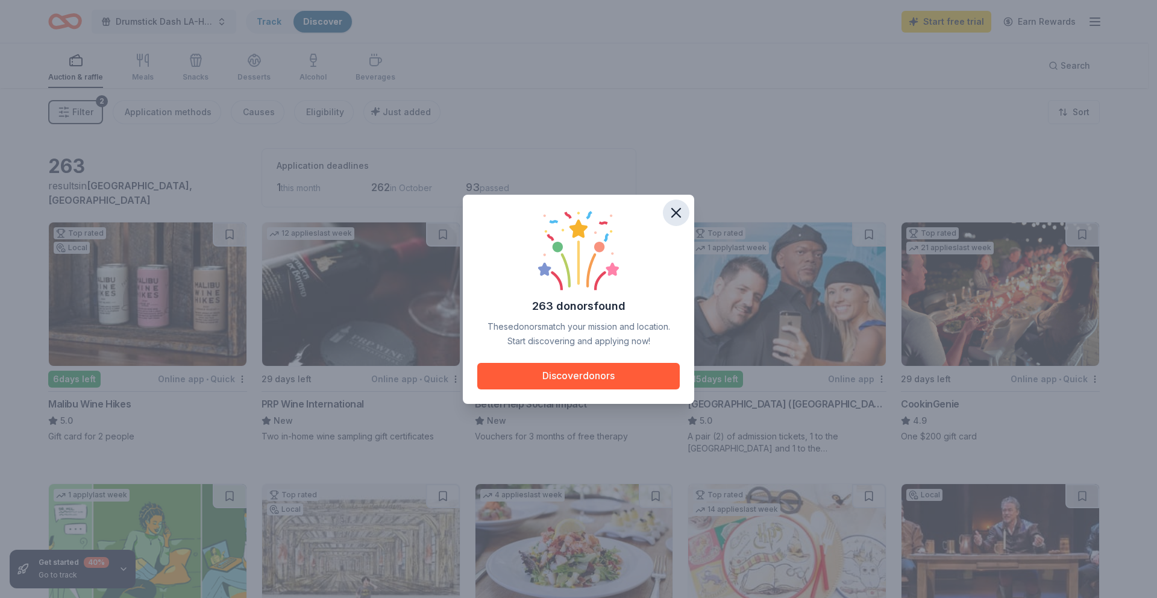
click at [680, 217] on icon "button" at bounding box center [676, 212] width 17 height 17
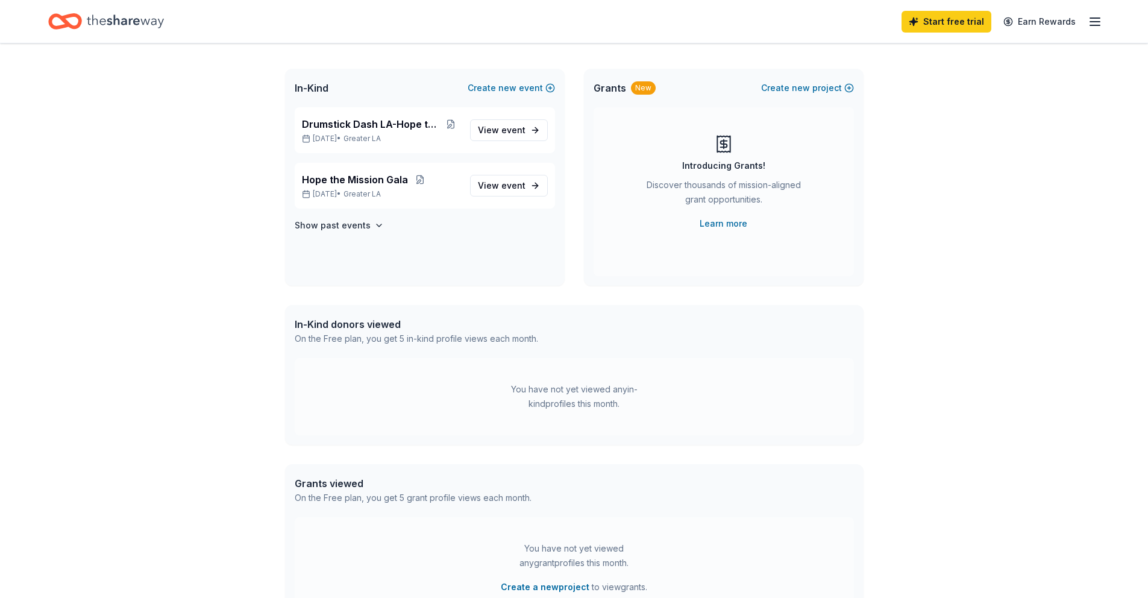
scroll to position [57, 0]
